Goal: Navigation & Orientation: Understand site structure

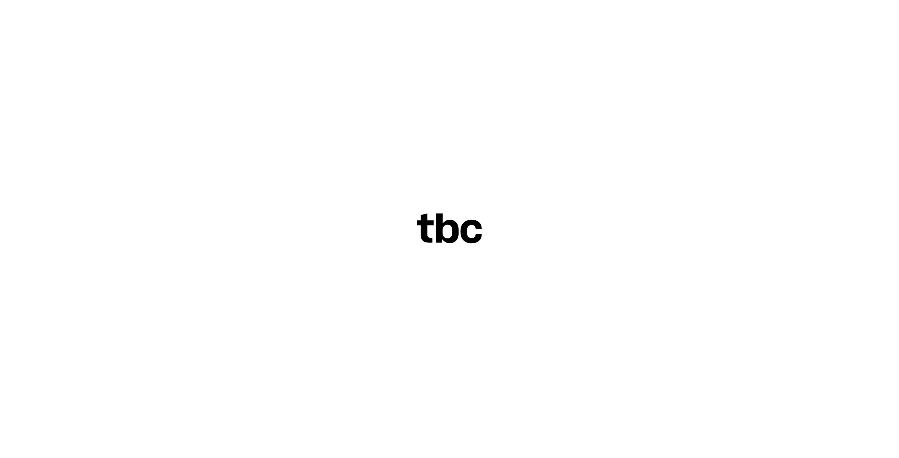
scroll to position [25, 0]
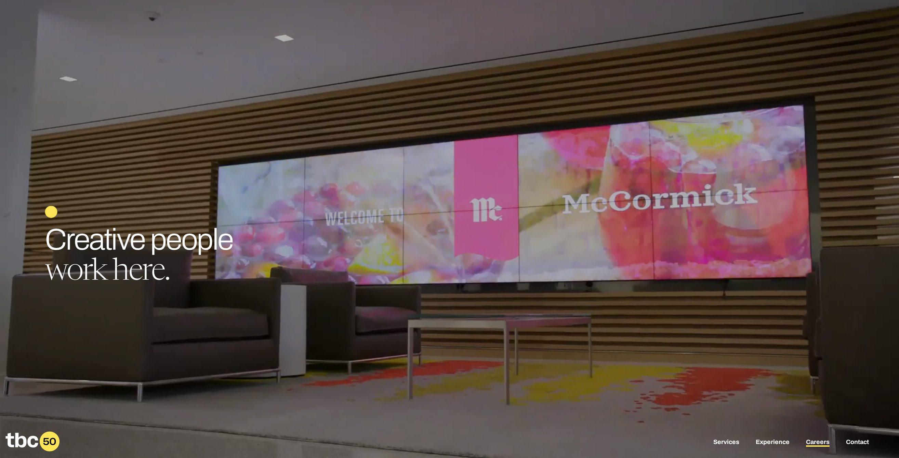
click at [810, 440] on link "Careers" at bounding box center [818, 443] width 24 height 8
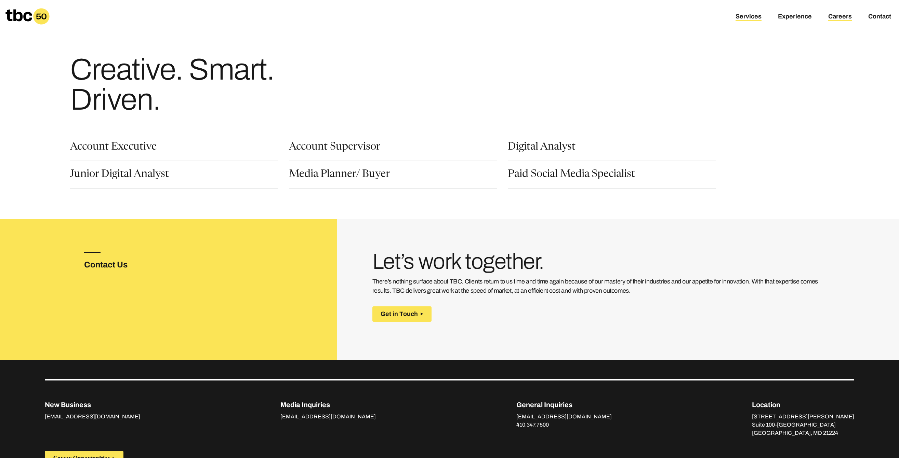
click at [745, 18] on link "Services" at bounding box center [748, 17] width 26 height 8
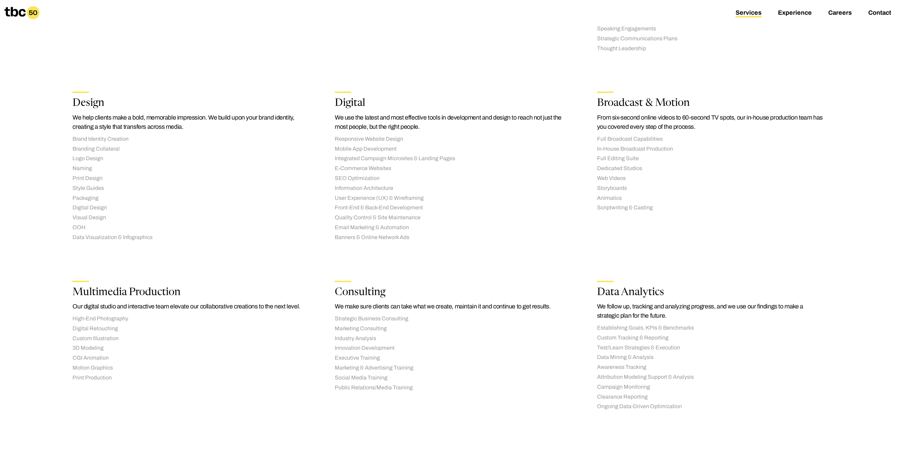
scroll to position [105, 0]
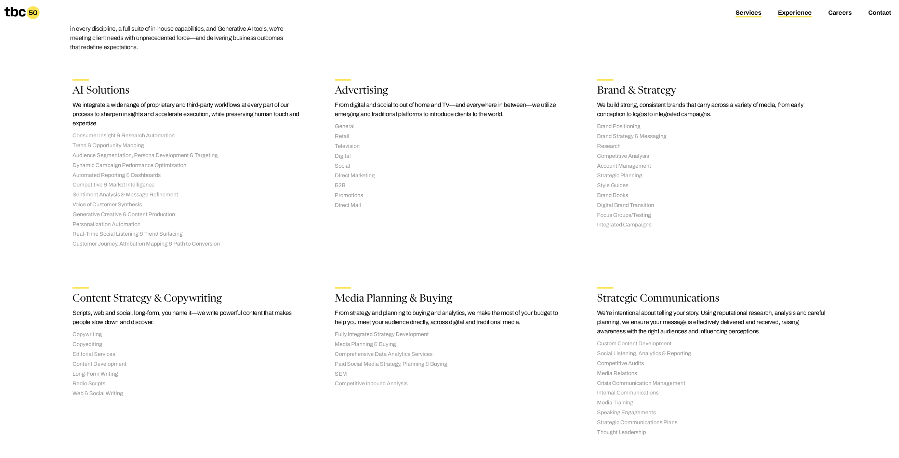
click at [789, 14] on link "Experience" at bounding box center [795, 13] width 34 height 8
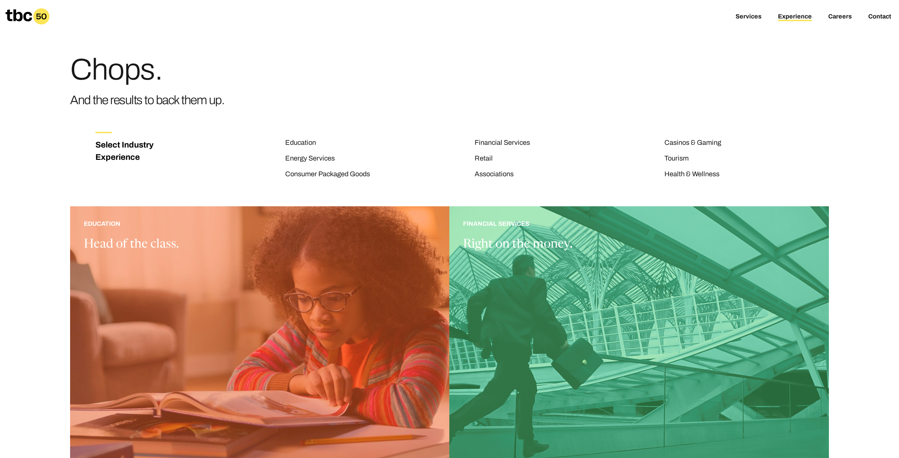
click at [14, 14] on icon at bounding box center [18, 15] width 26 height 12
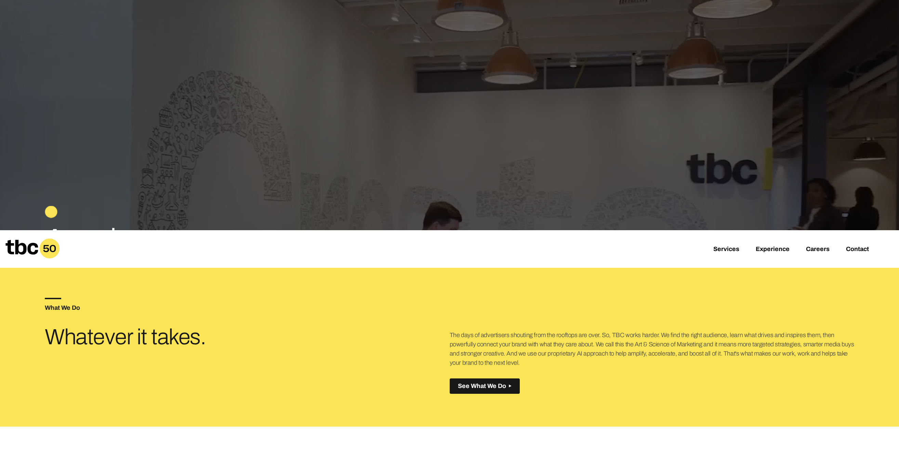
scroll to position [325, 0]
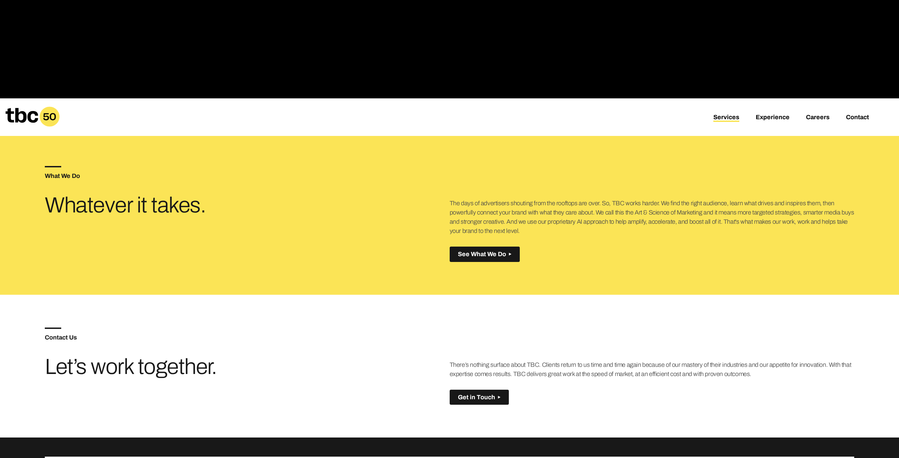
click at [722, 117] on link "Services" at bounding box center [726, 118] width 26 height 8
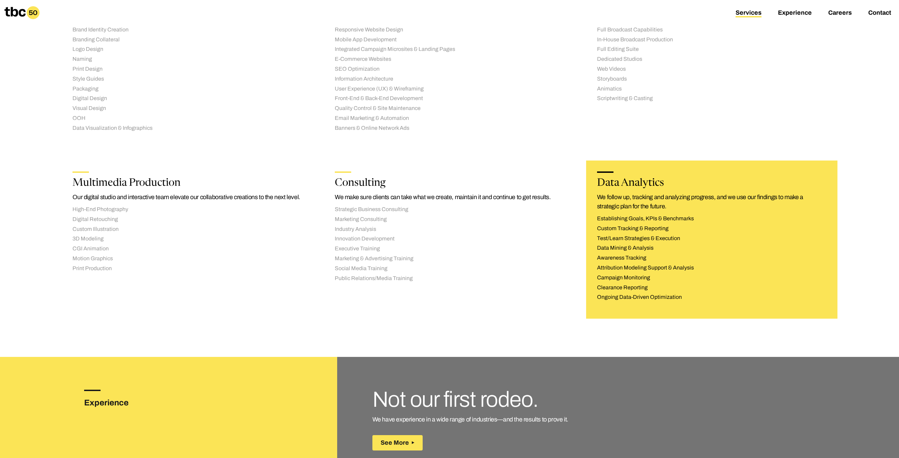
scroll to position [788, 0]
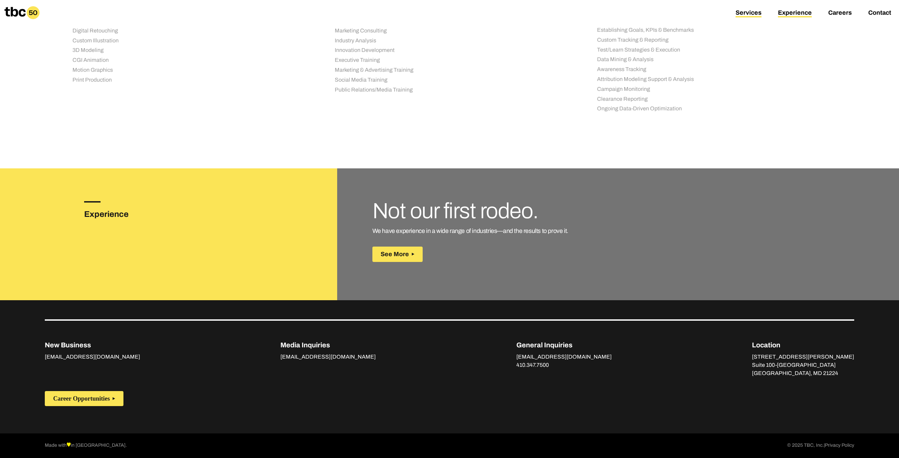
click at [799, 12] on link "Experience" at bounding box center [795, 13] width 34 height 8
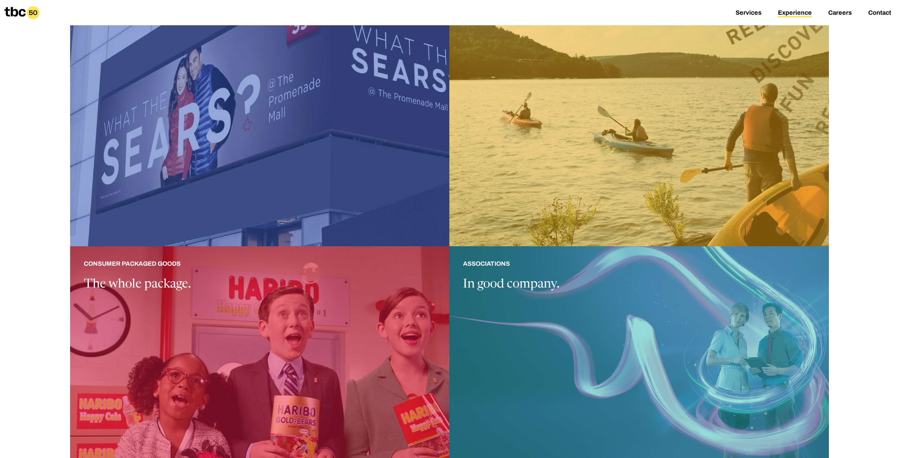
scroll to position [775, 0]
